Goal: Find specific page/section: Find specific page/section

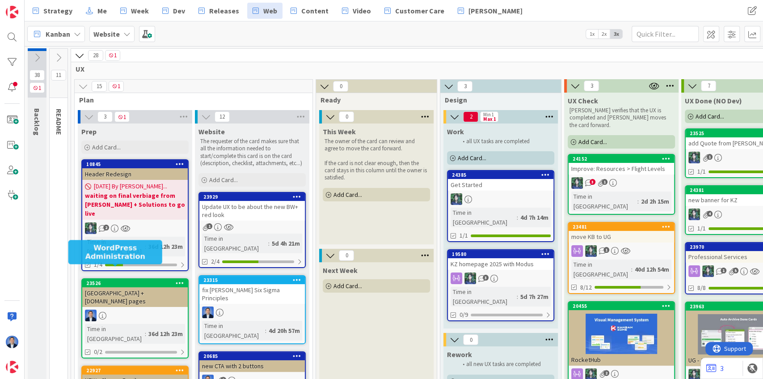
scroll to position [0, 139]
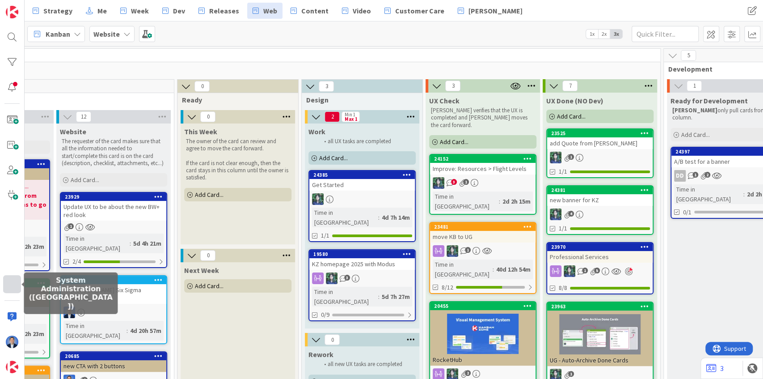
click at [13, 285] on div at bounding box center [12, 284] width 18 height 18
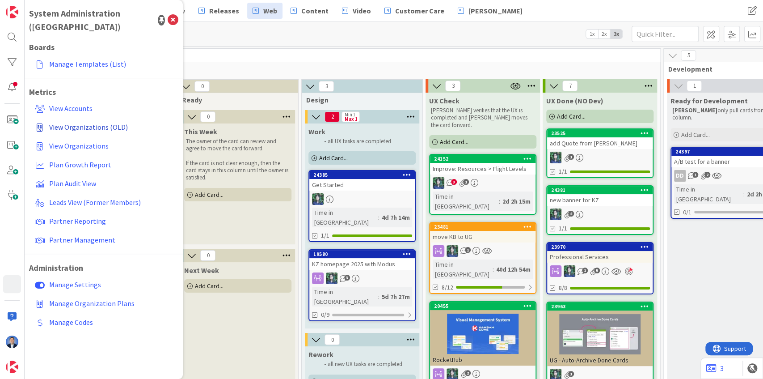
click at [88, 123] on span "View Organizations (OLD)" at bounding box center [88, 127] width 79 height 9
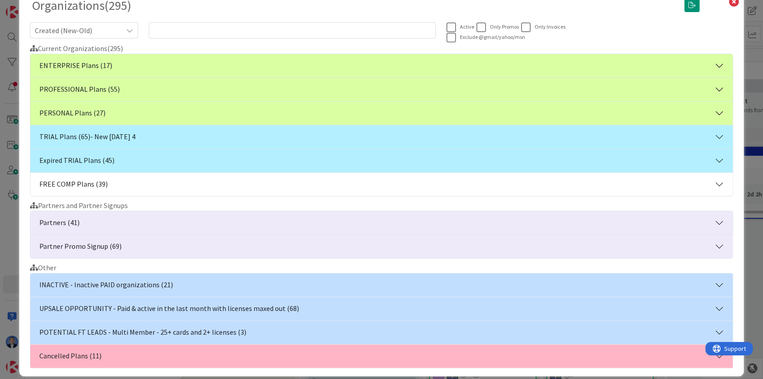
scroll to position [0, 0]
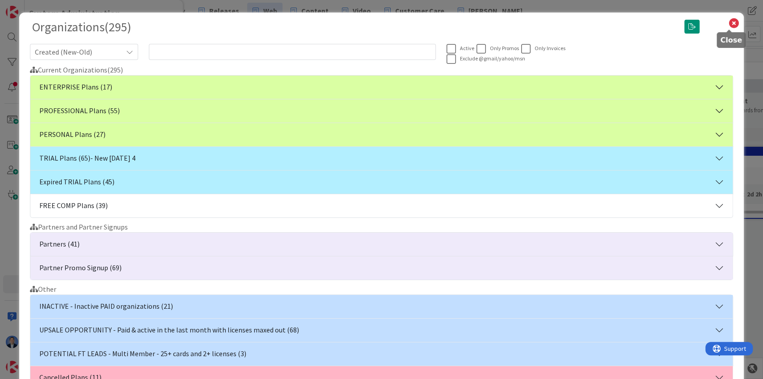
click at [731, 23] on icon at bounding box center [734, 23] width 12 height 13
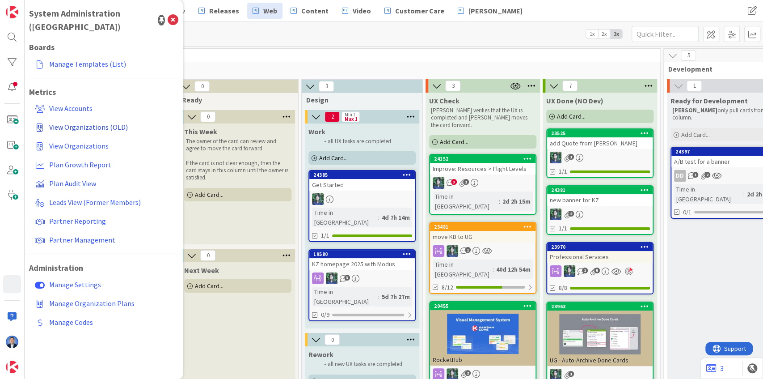
click at [95, 123] on span "View Organizations (OLD)" at bounding box center [88, 127] width 79 height 9
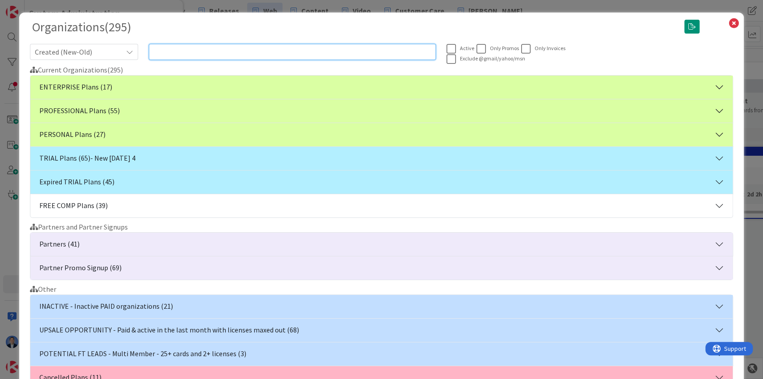
click at [222, 51] on input "text" at bounding box center [292, 52] width 287 height 16
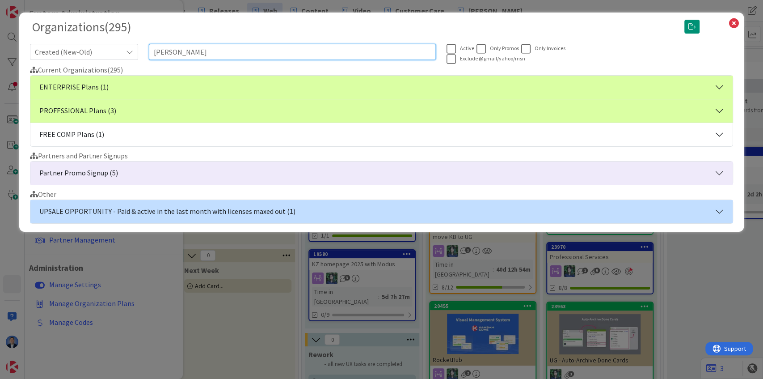
type input "[PERSON_NAME]"
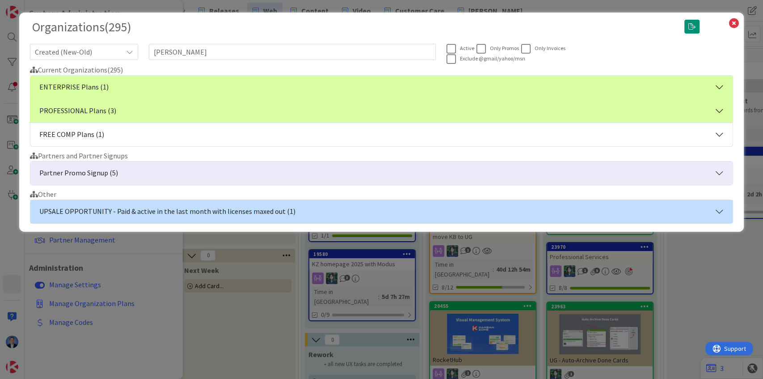
click at [97, 87] on button "ENTERPRISE Plans (1)" at bounding box center [381, 87] width 703 height 23
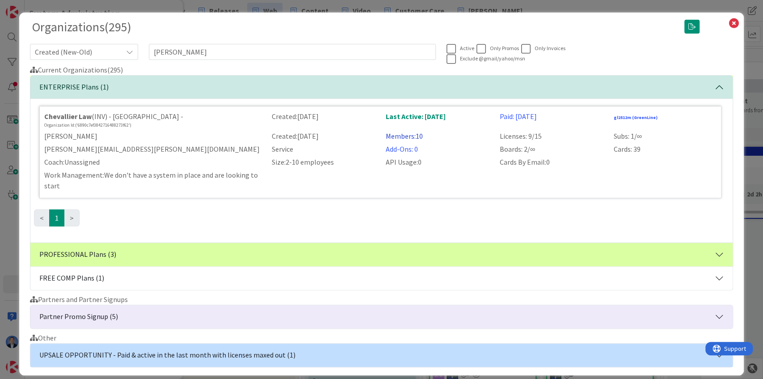
click at [402, 138] on link "Members: 10" at bounding box center [404, 135] width 37 height 9
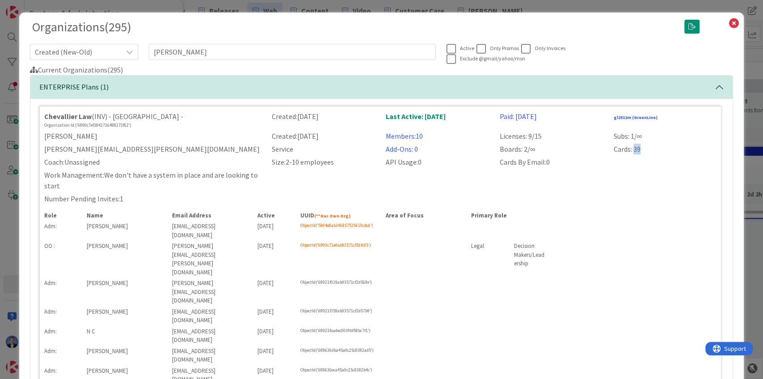
drag, startPoint x: 631, startPoint y: 148, endPoint x: 640, endPoint y: 147, distance: 8.1
click at [640, 147] on div "Cards: 39" at bounding box center [666, 149] width 114 height 11
click at [520, 147] on div "Boards: 2/∞" at bounding box center [552, 149] width 114 height 11
click at [415, 162] on div "API Usage: 0" at bounding box center [438, 162] width 114 height 11
